Goal: Task Accomplishment & Management: Use online tool/utility

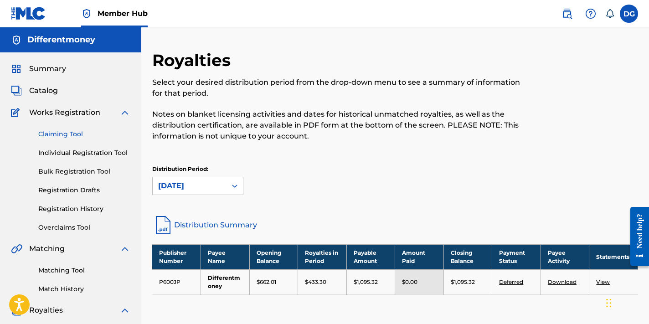
click at [64, 134] on link "Claiming Tool" at bounding box center [84, 134] width 92 height 10
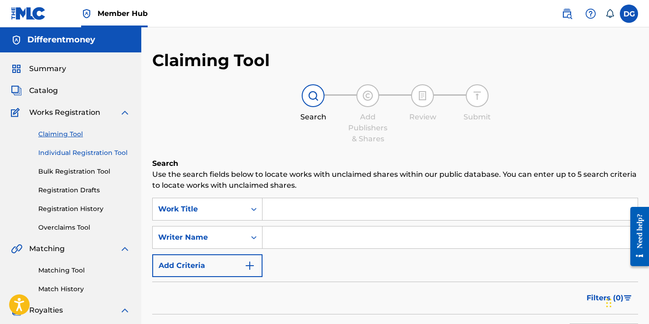
click at [119, 154] on link "Individual Registration Tool" at bounding box center [84, 153] width 92 height 10
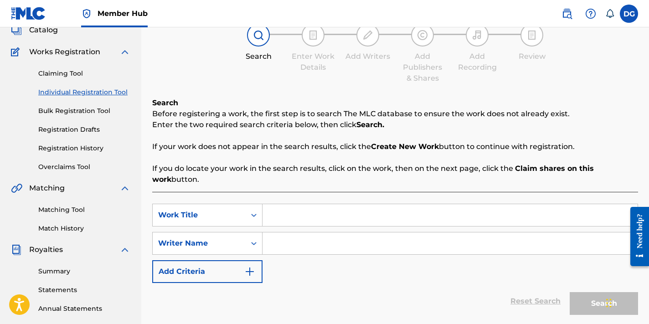
scroll to position [62, 0]
click at [61, 211] on link "Matching Tool" at bounding box center [84, 209] width 92 height 10
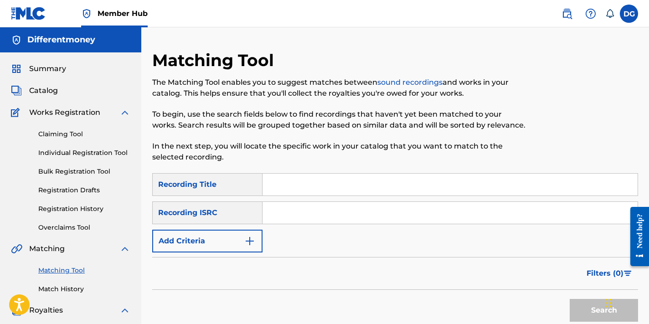
click at [335, 193] on input "Search Form" at bounding box center [450, 185] width 375 height 22
type input "Ь"
type input "и"
type input "ь"
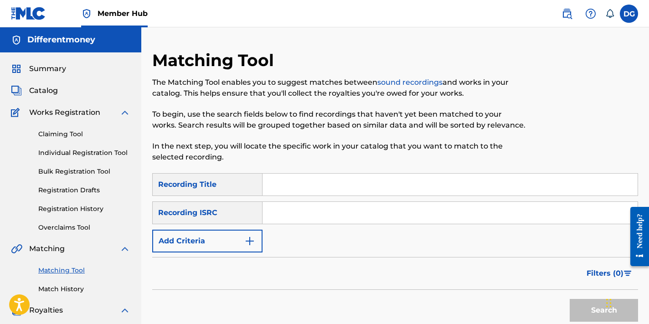
type input "ь"
click at [576, 308] on button "Search" at bounding box center [604, 310] width 68 height 23
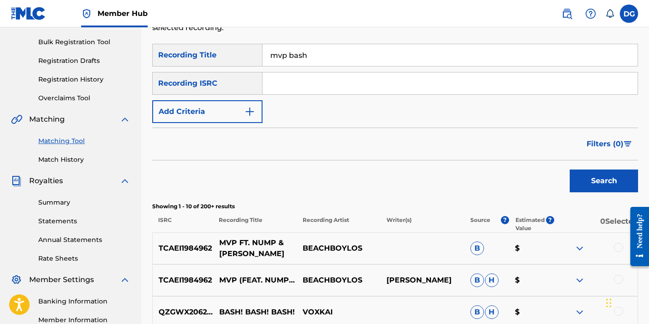
scroll to position [123, 0]
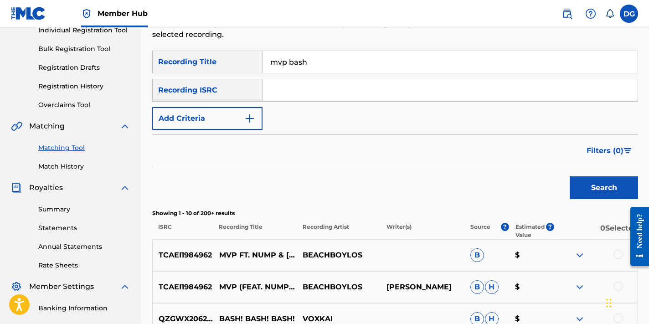
click at [331, 57] on input "mvp bash" at bounding box center [450, 62] width 375 height 22
click at [316, 63] on input "mvp bash" at bounding box center [450, 62] width 375 height 22
click at [580, 185] on button "Search" at bounding box center [604, 187] width 68 height 23
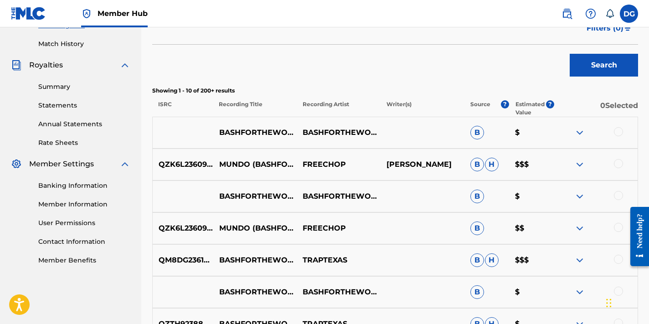
scroll to position [246, 0]
click at [378, 134] on p "BASHFORTHEWORLD" at bounding box center [339, 132] width 90 height 11
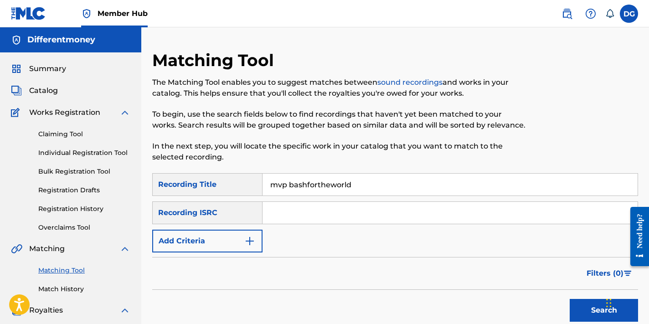
scroll to position [0, 0]
click at [364, 186] on input "mvp bashfortheworld" at bounding box center [450, 185] width 375 height 22
click at [230, 210] on div "Recording ISRC" at bounding box center [207, 212] width 110 height 23
drag, startPoint x: 348, startPoint y: 192, endPoint x: 291, endPoint y: 186, distance: 57.3
click at [291, 186] on input "mvp bashfortheworld" at bounding box center [450, 185] width 375 height 22
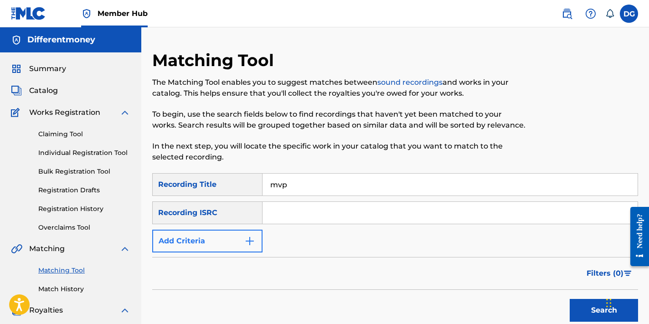
type input "mvp"
click at [219, 239] on button "Add Criteria" at bounding box center [207, 241] width 110 height 23
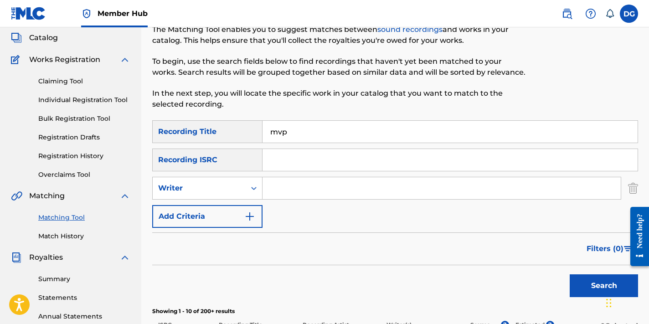
scroll to position [140, 0]
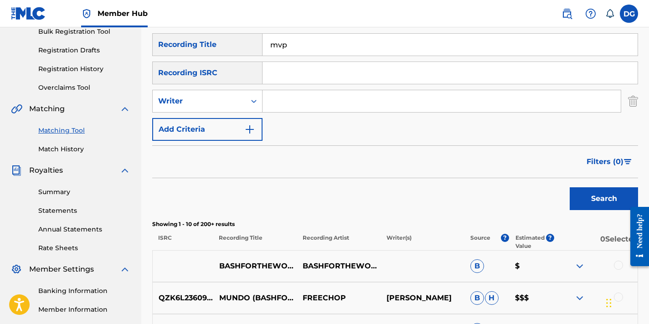
click at [359, 127] on div "SearchWithCriteria38962950-9181-4328-99a8-529075b2d08f Recording Title mvp Sear…" at bounding box center [395, 87] width 486 height 108
click at [362, 102] on input "Search Form" at bounding box center [442, 101] width 358 height 22
paste input "bashfortheworld"
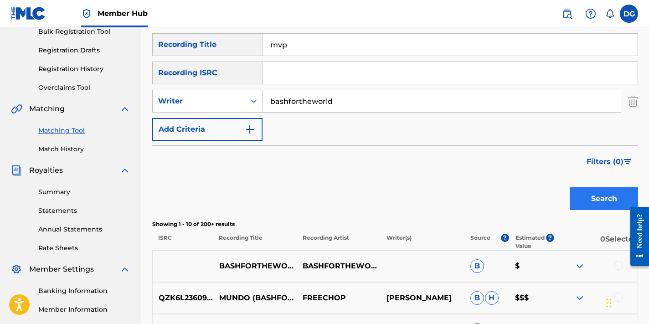
type input "bashfortheworld"
click at [588, 203] on button "Search" at bounding box center [604, 198] width 68 height 23
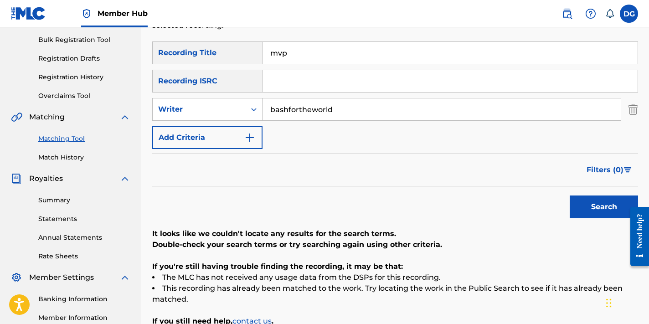
scroll to position [129, 0]
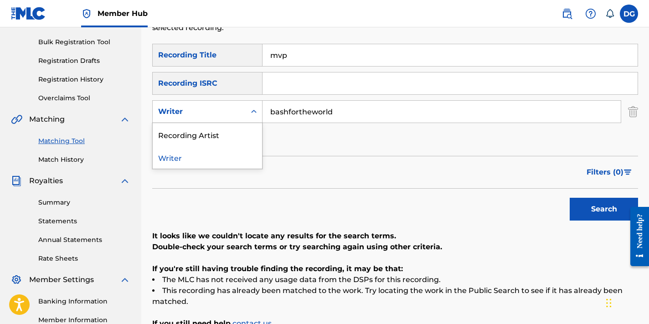
click at [247, 117] on div "Search Form" at bounding box center [254, 111] width 16 height 16
click at [224, 138] on div "Recording Artist" at bounding box center [207, 134] width 109 height 23
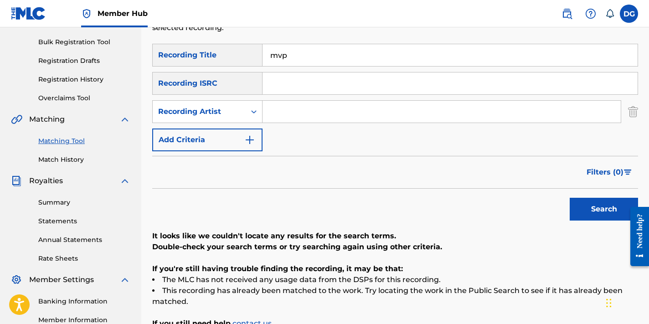
click at [353, 113] on input "Search Form" at bounding box center [442, 112] width 358 height 22
paste input "bashfortheworld"
type input "bashfortheworld"
click at [583, 204] on button "Search" at bounding box center [604, 209] width 68 height 23
click at [352, 113] on input "bashfortheworld" at bounding box center [442, 112] width 358 height 22
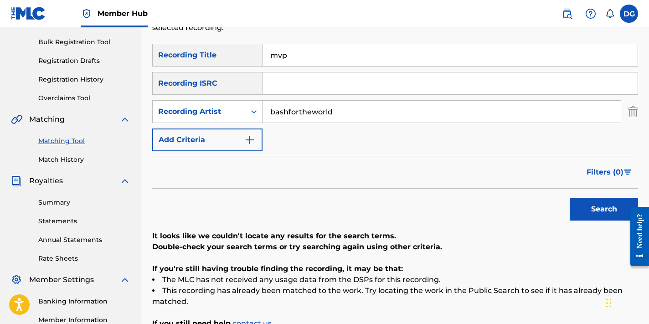
click at [352, 113] on input "bashfortheworld" at bounding box center [442, 112] width 358 height 22
click at [592, 221] on div "Search" at bounding box center [601, 207] width 73 height 36
click at [584, 217] on button "Search" at bounding box center [604, 209] width 68 height 23
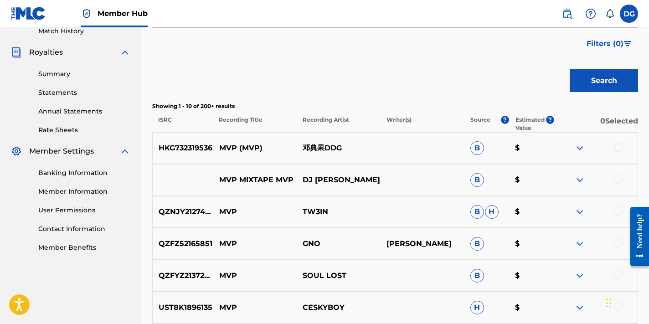
scroll to position [310, 0]
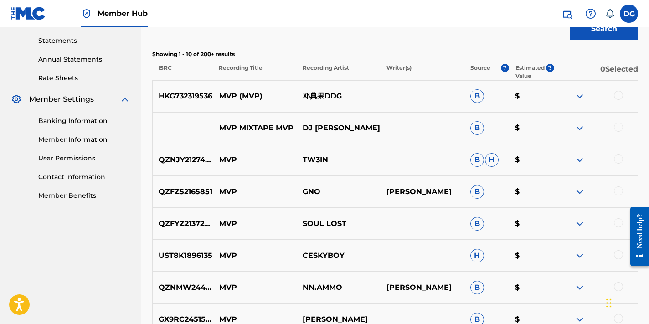
click at [526, 74] on p "Estimated Value" at bounding box center [531, 72] width 31 height 16
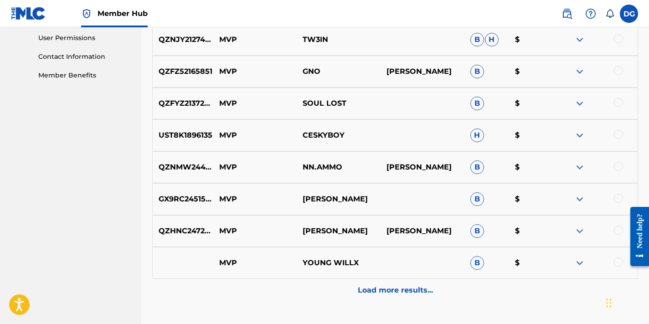
scroll to position [434, 0]
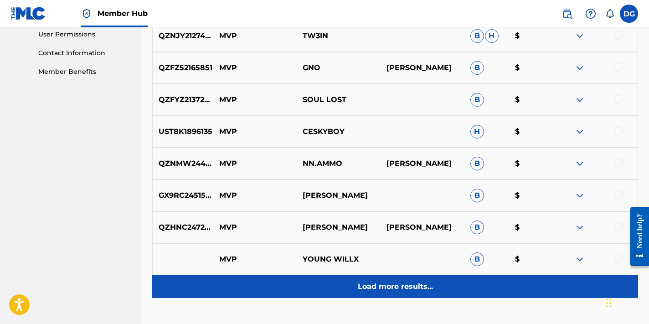
click at [409, 285] on p "Load more results..." at bounding box center [395, 286] width 75 height 11
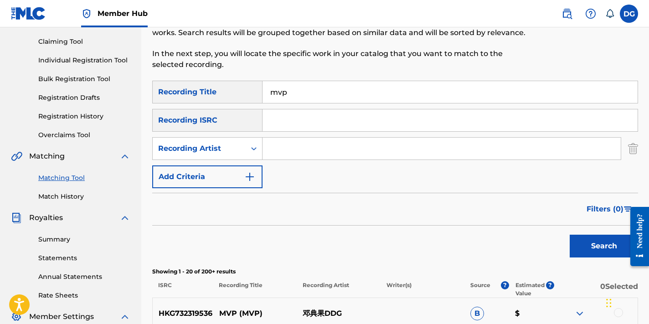
scroll to position [94, 0]
